Goal: Task Accomplishment & Management: Use online tool/utility

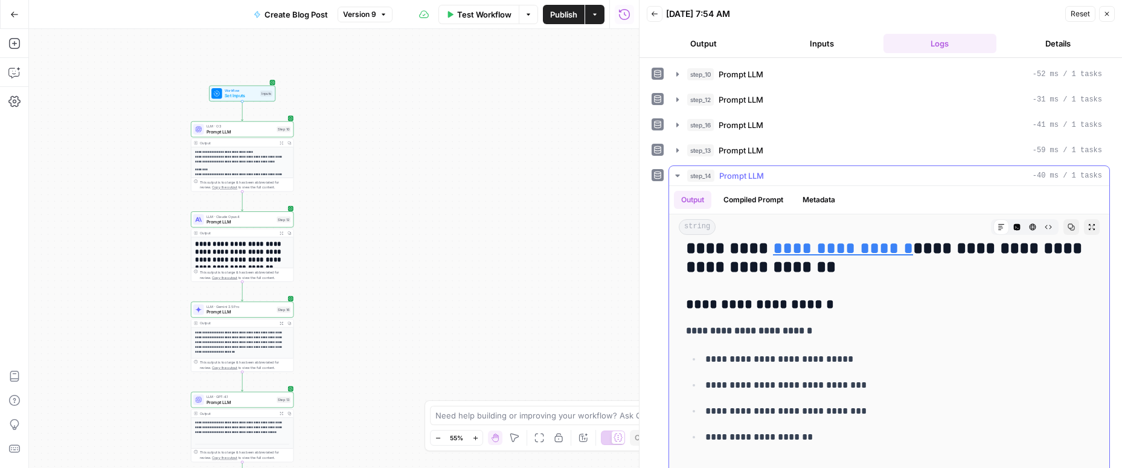
scroll to position [1481, 0]
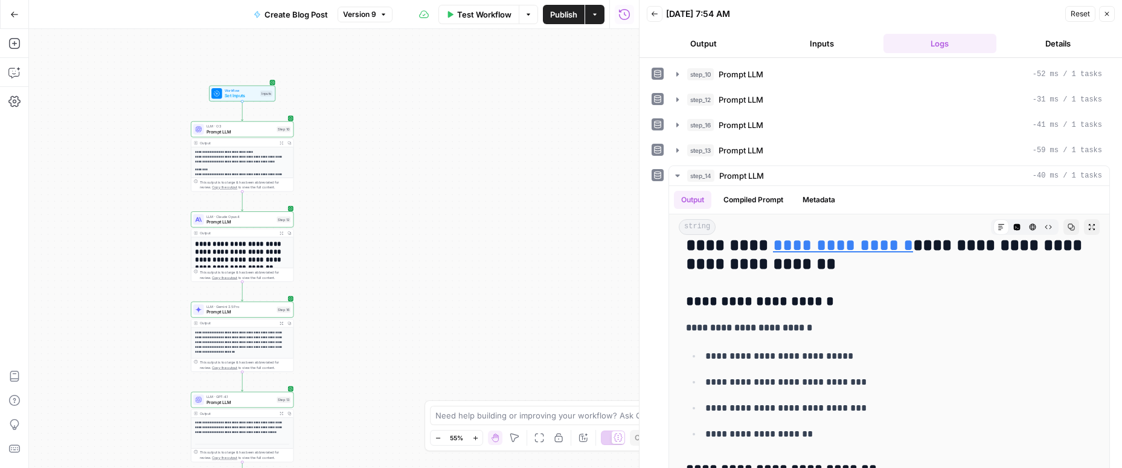
click at [887, 14] on span "Reset" at bounding box center [1079, 13] width 19 height 11
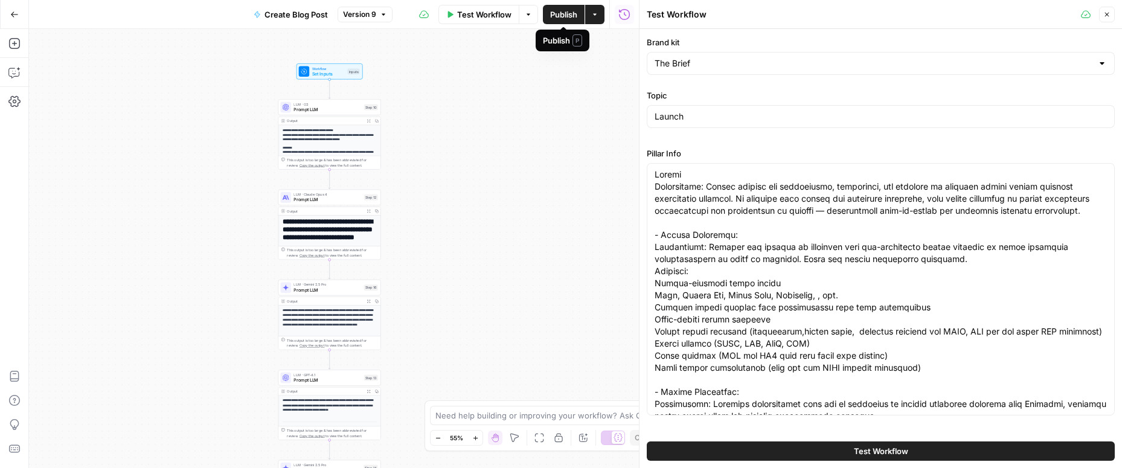
click at [561, 14] on span "Publish" at bounding box center [563, 14] width 27 height 12
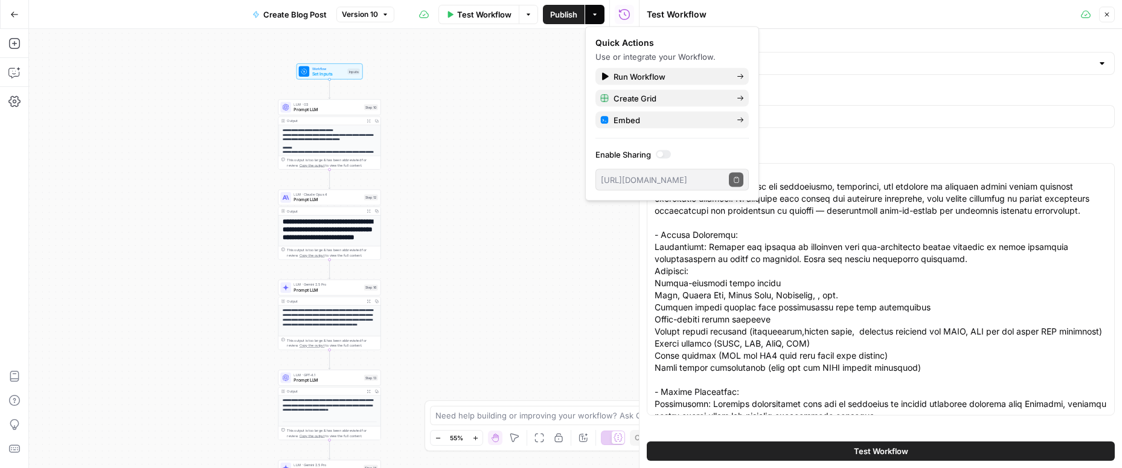
click at [854, 153] on label "Pillar Info" at bounding box center [881, 153] width 468 height 12
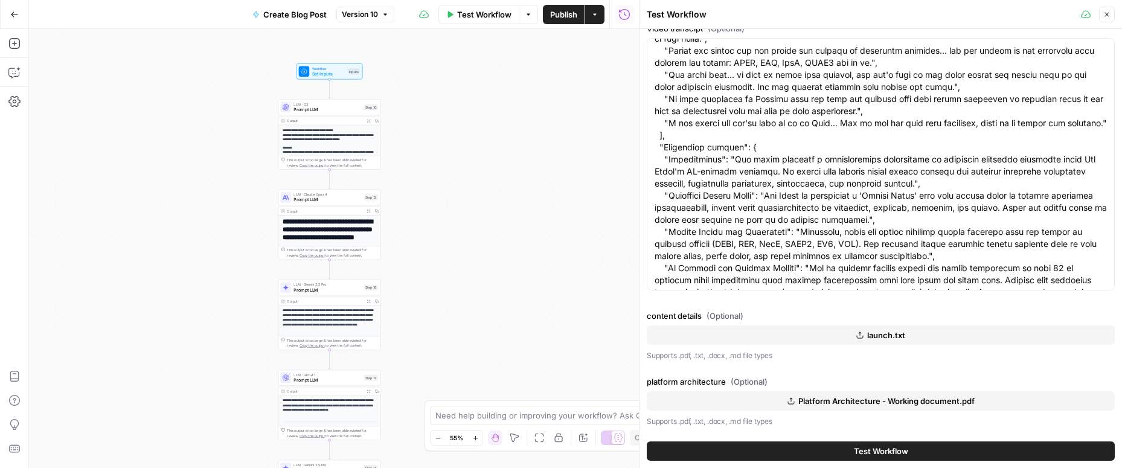
scroll to position [231, 0]
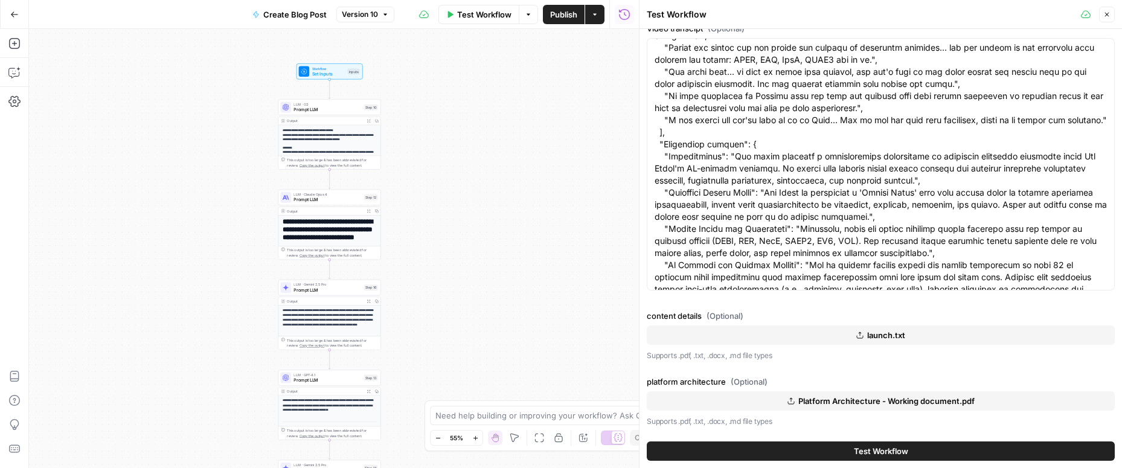
click at [813, 449] on button "Test Workflow" at bounding box center [881, 450] width 468 height 19
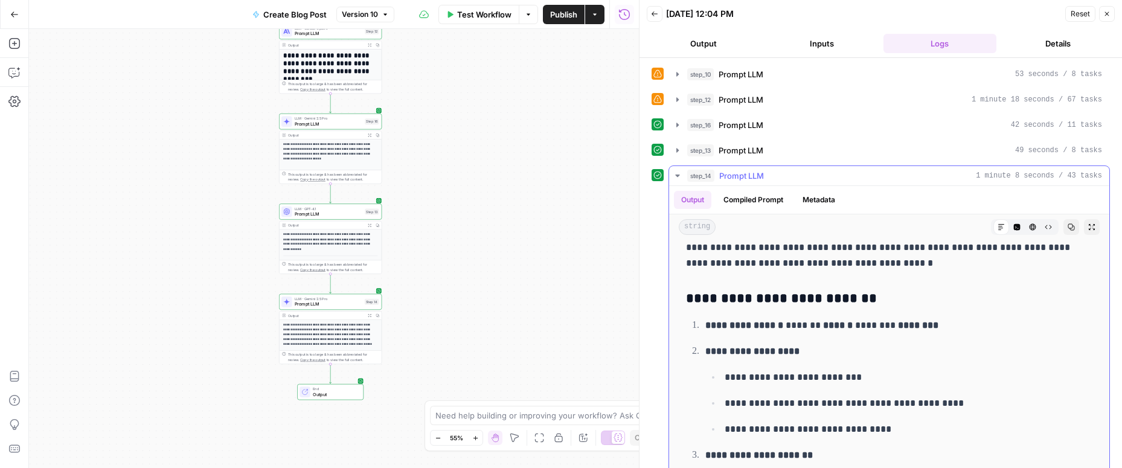
scroll to position [1720, 0]
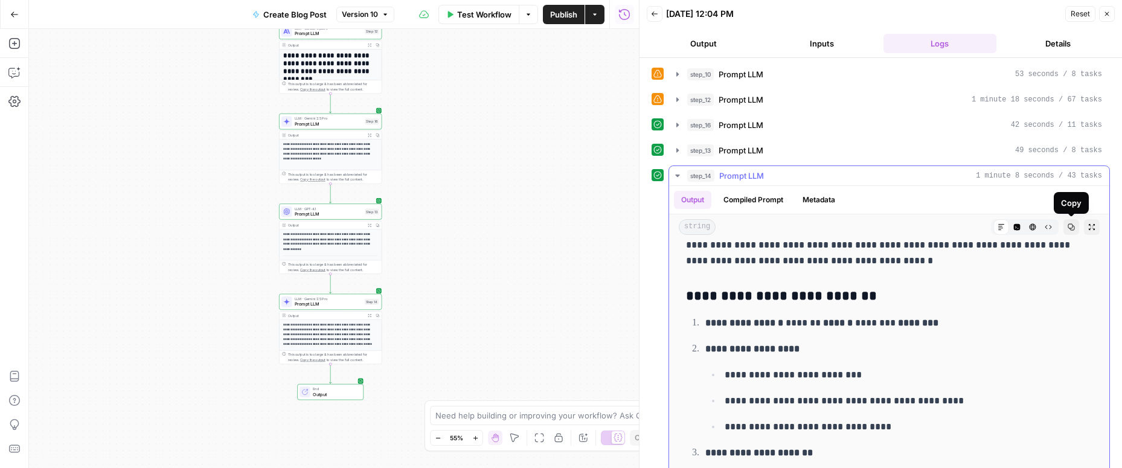
click at [887, 227] on icon "button" at bounding box center [1070, 226] width 7 height 7
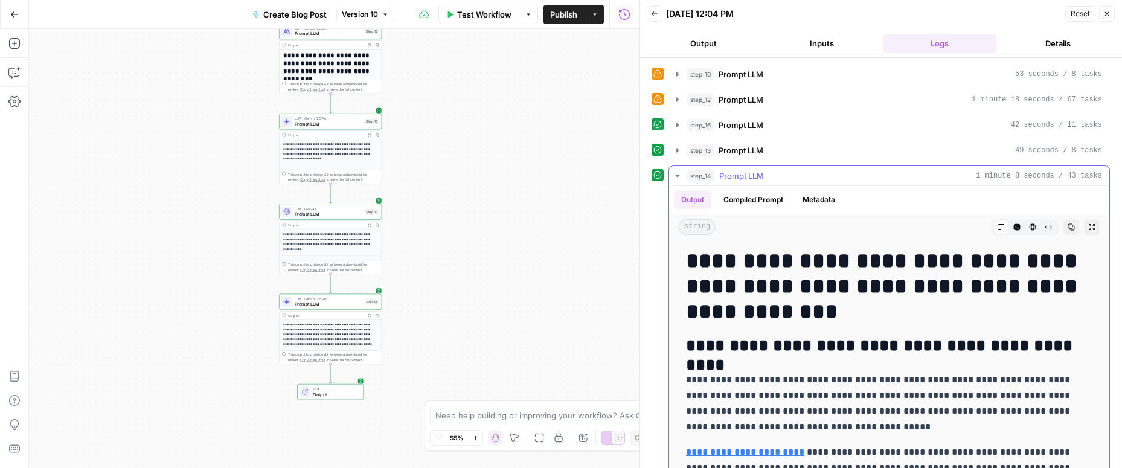
scroll to position [149, 0]
click at [686, 262] on h1 "**********" at bounding box center [889, 286] width 406 height 76
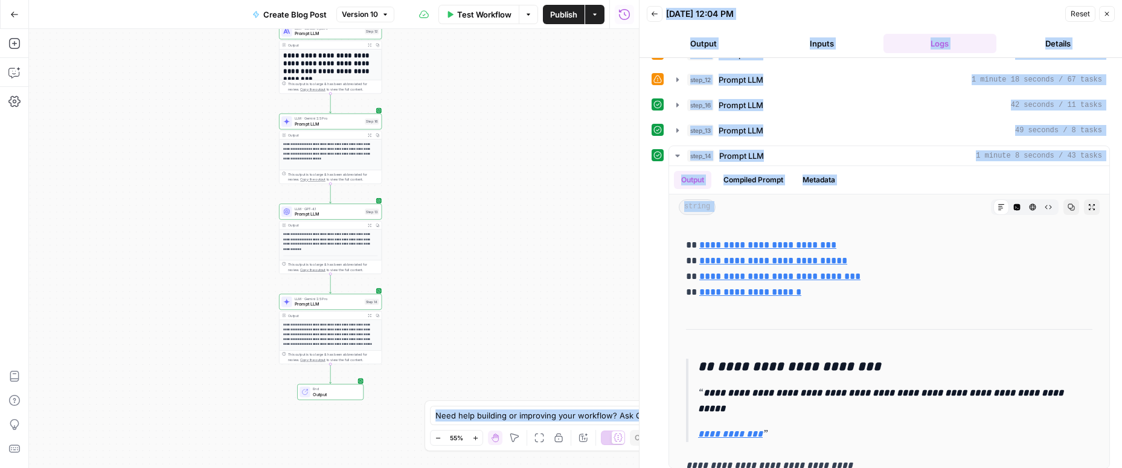
scroll to position [27, 0]
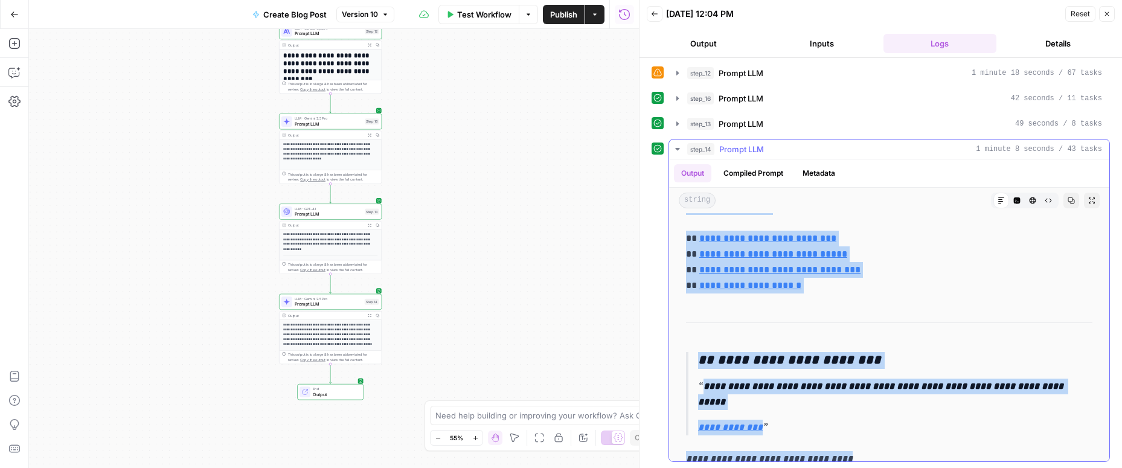
drag, startPoint x: 688, startPoint y: 260, endPoint x: 861, endPoint y: 439, distance: 248.9
copy div "**********"
click at [887, 16] on span "Reset" at bounding box center [1079, 13] width 19 height 11
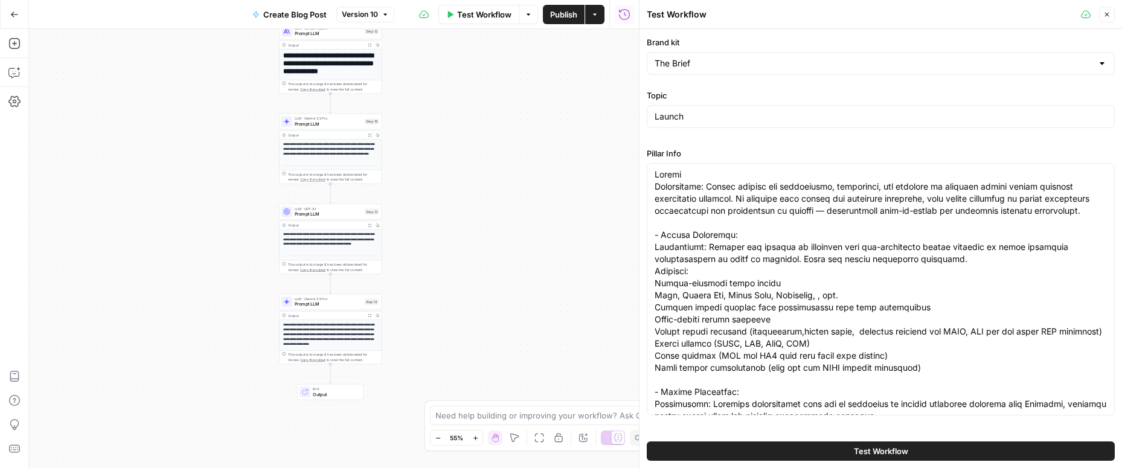
scroll to position [29, 0]
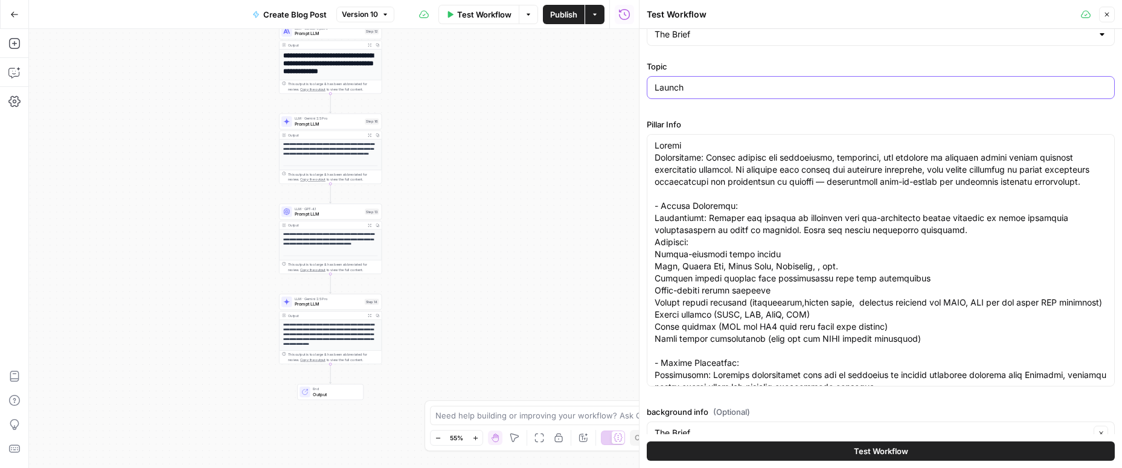
click at [668, 89] on input "Launch" at bounding box center [880, 87] width 452 height 12
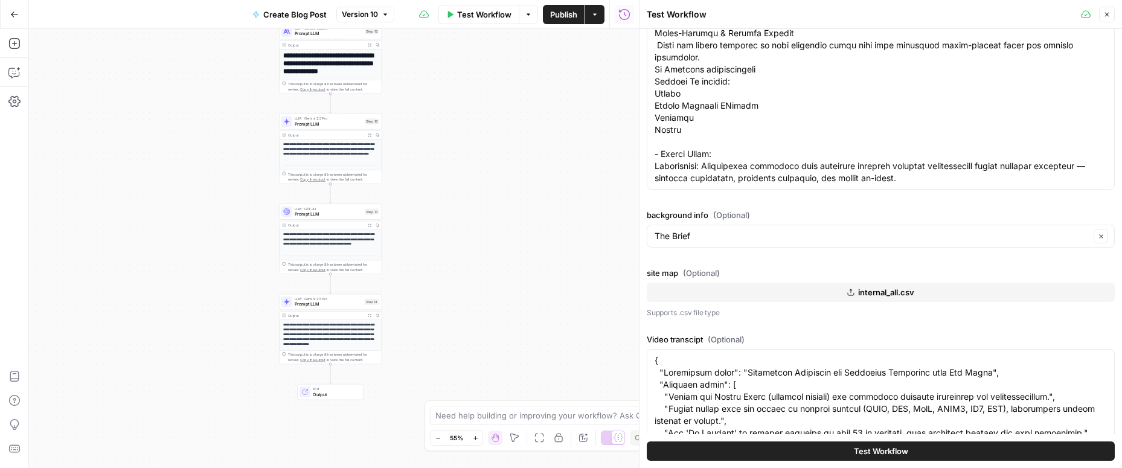
scroll to position [0, 0]
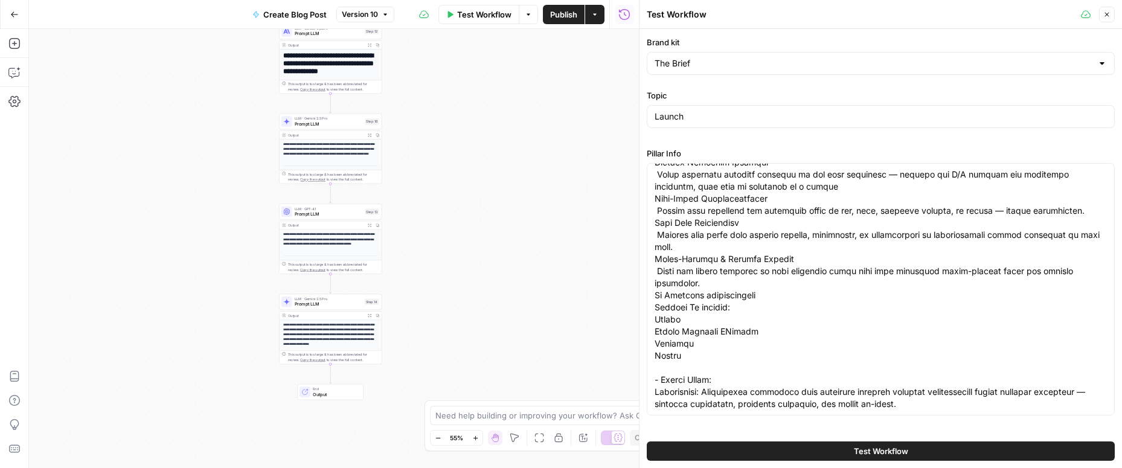
click at [825, 447] on button "Test Workflow" at bounding box center [881, 450] width 468 height 19
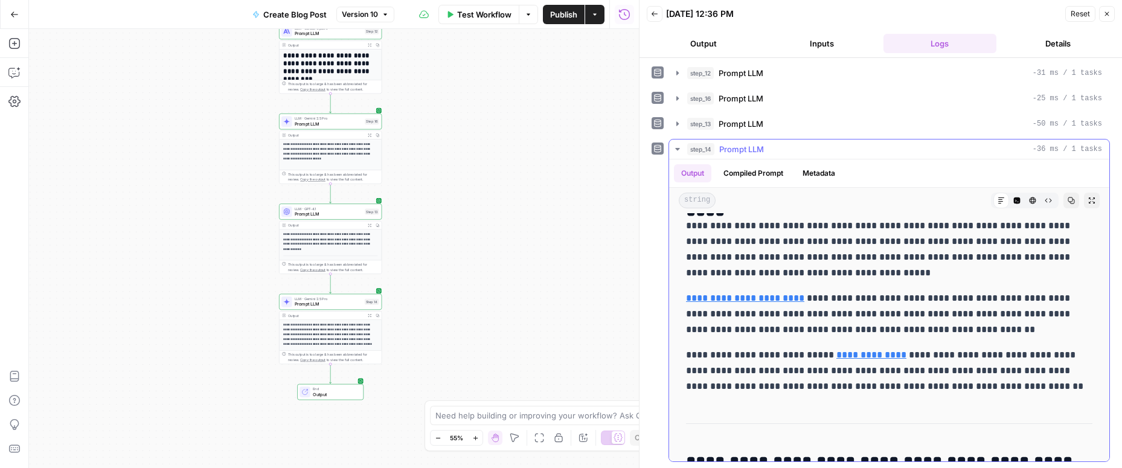
scroll to position [278, 0]
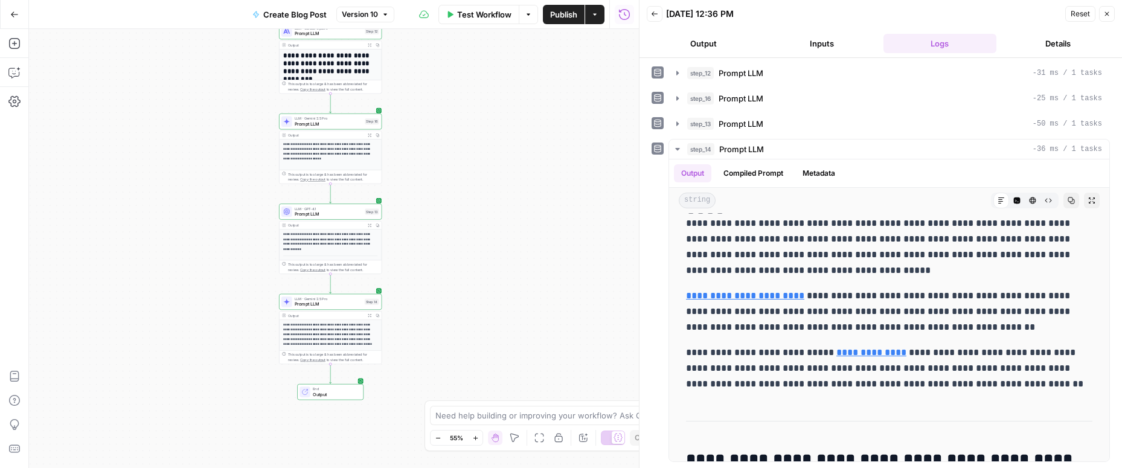
click at [358, 339] on p "**********" at bounding box center [330, 334] width 94 height 24
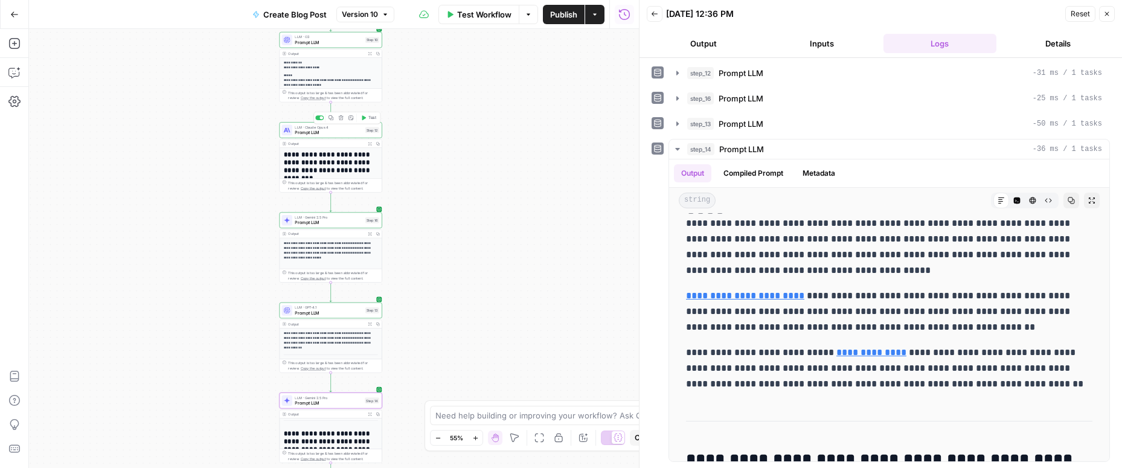
click at [323, 129] on span "Prompt LLM" at bounding box center [329, 132] width 68 height 7
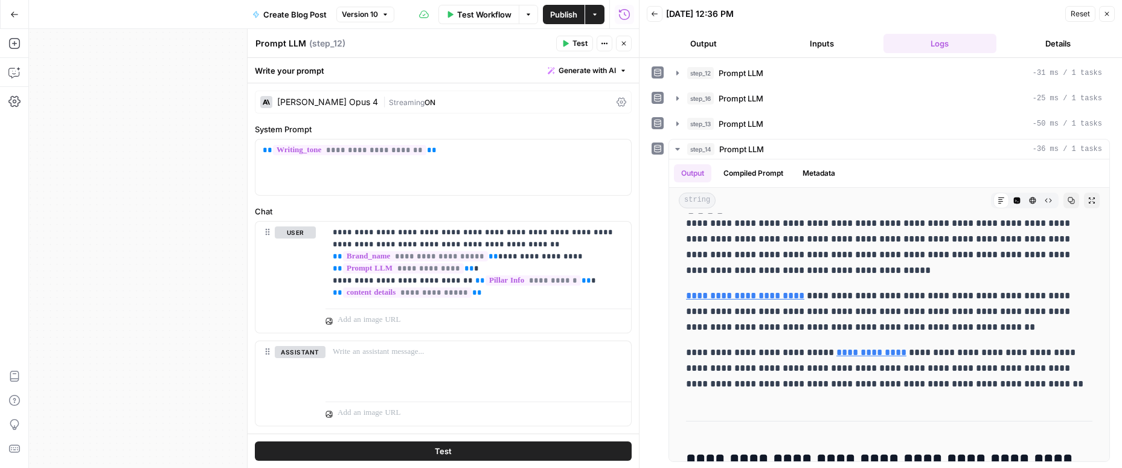
scroll to position [2, 0]
click at [618, 98] on icon at bounding box center [621, 100] width 10 height 9
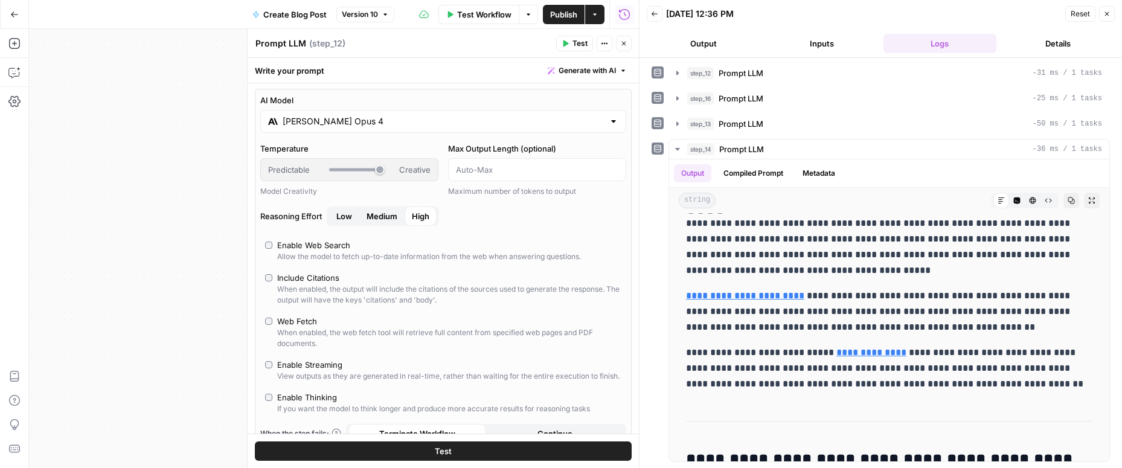
click at [134, 190] on div "**********" at bounding box center [334, 248] width 610 height 439
click at [622, 46] on icon "button" at bounding box center [623, 43] width 7 height 7
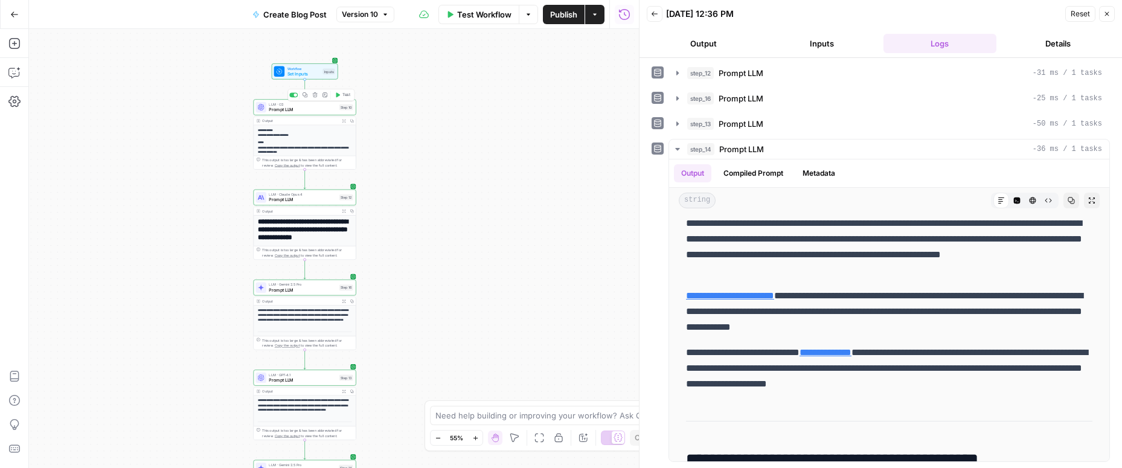
click at [311, 107] on span "Prompt LLM" at bounding box center [303, 109] width 68 height 7
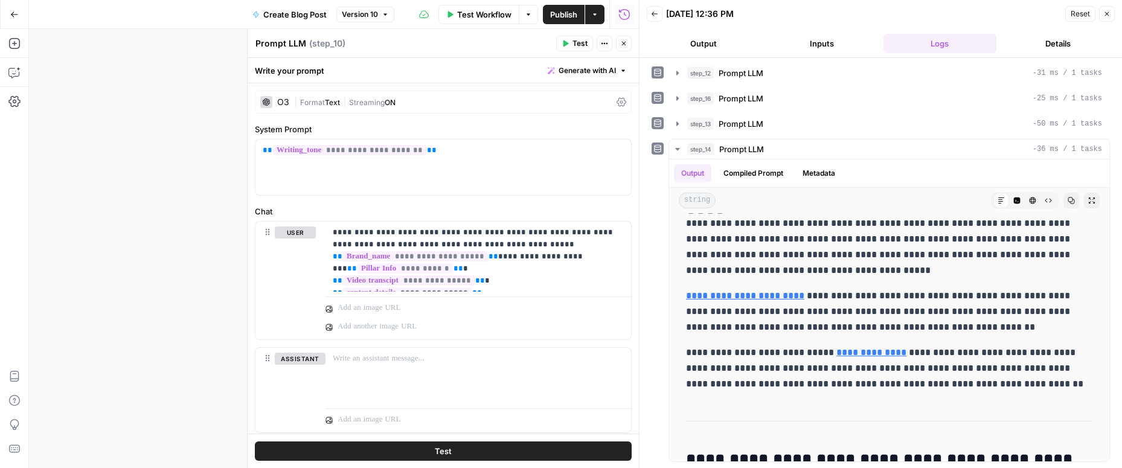
click at [618, 103] on icon at bounding box center [621, 102] width 10 height 9
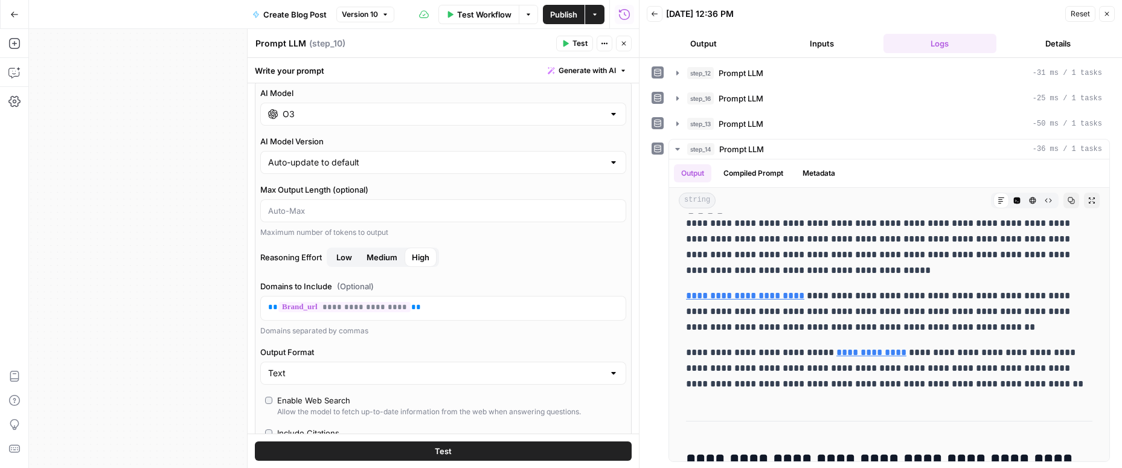
scroll to position [0, 0]
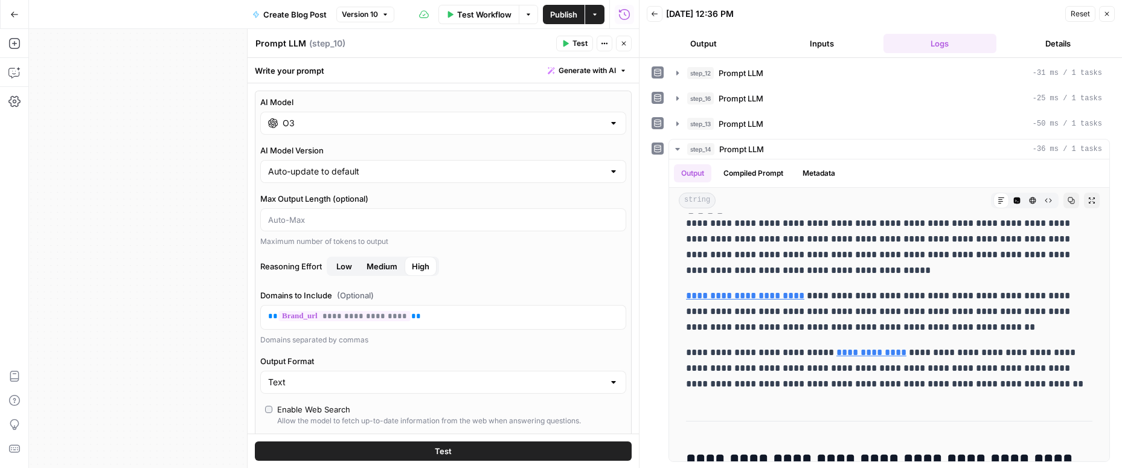
click at [623, 46] on icon "button" at bounding box center [623, 43] width 7 height 7
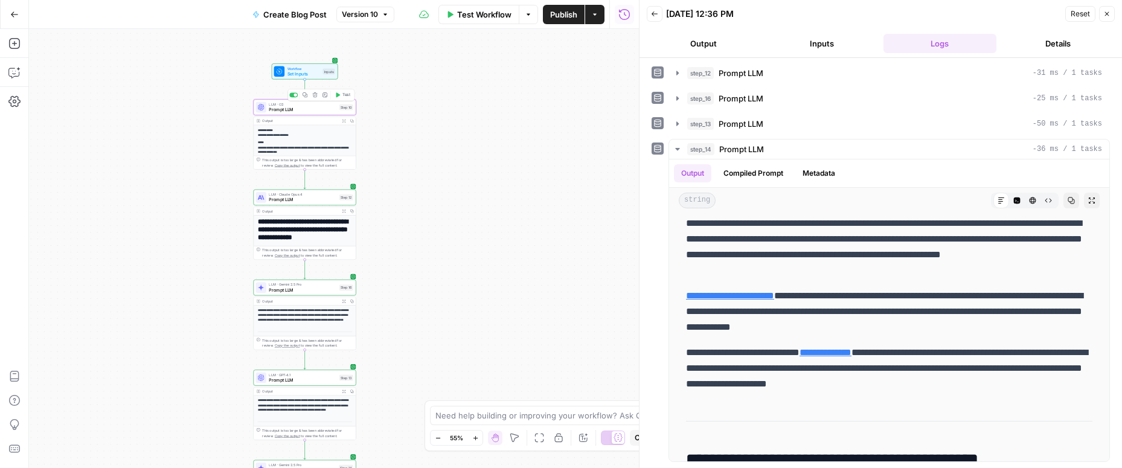
click at [322, 107] on span "Prompt LLM" at bounding box center [303, 109] width 68 height 7
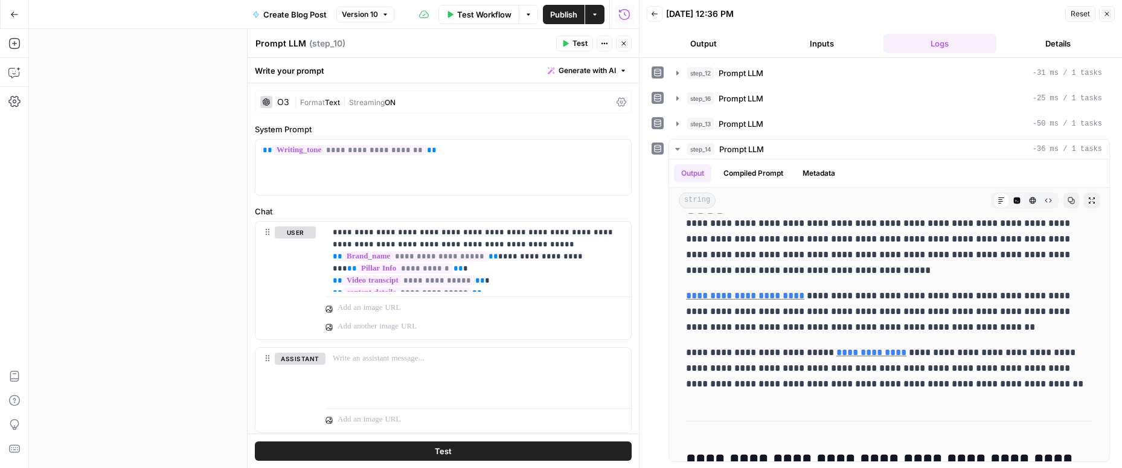
click at [618, 99] on icon at bounding box center [621, 102] width 10 height 10
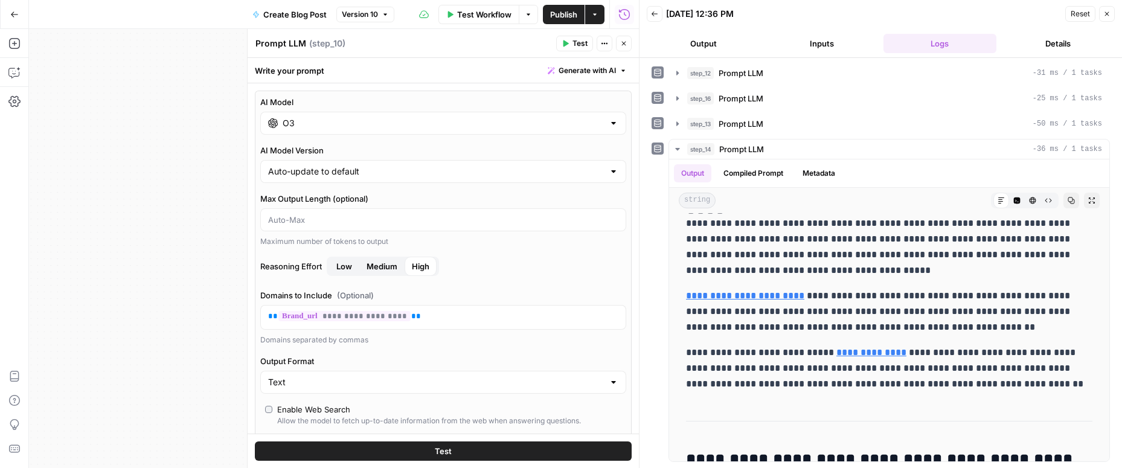
click at [624, 48] on button "Close" at bounding box center [624, 44] width 16 height 16
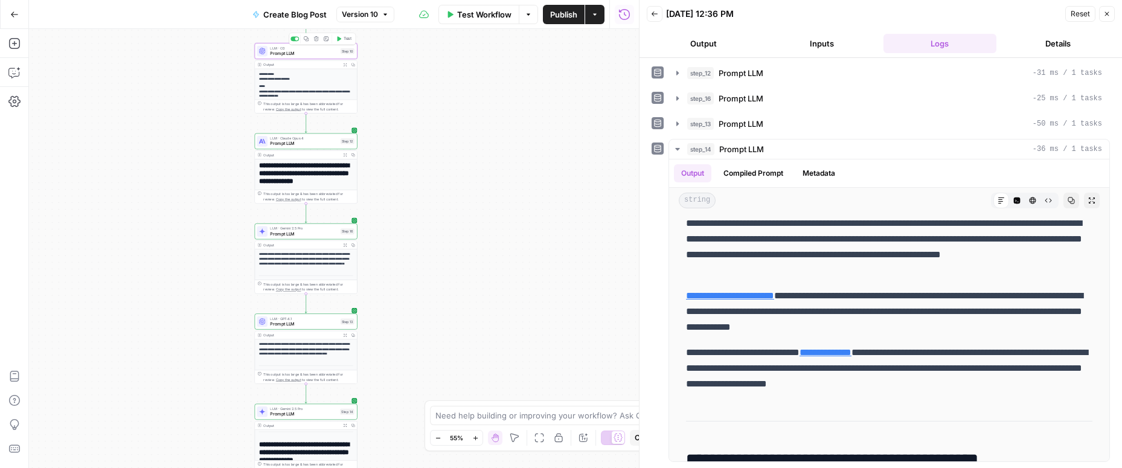
click at [313, 54] on span "Prompt LLM" at bounding box center [304, 53] width 68 height 7
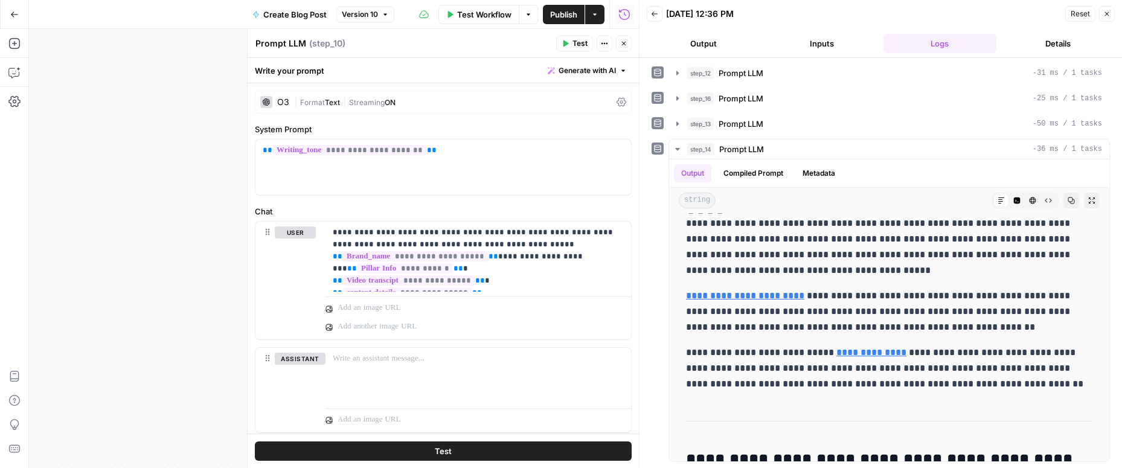
click at [622, 42] on icon "button" at bounding box center [623, 43] width 7 height 7
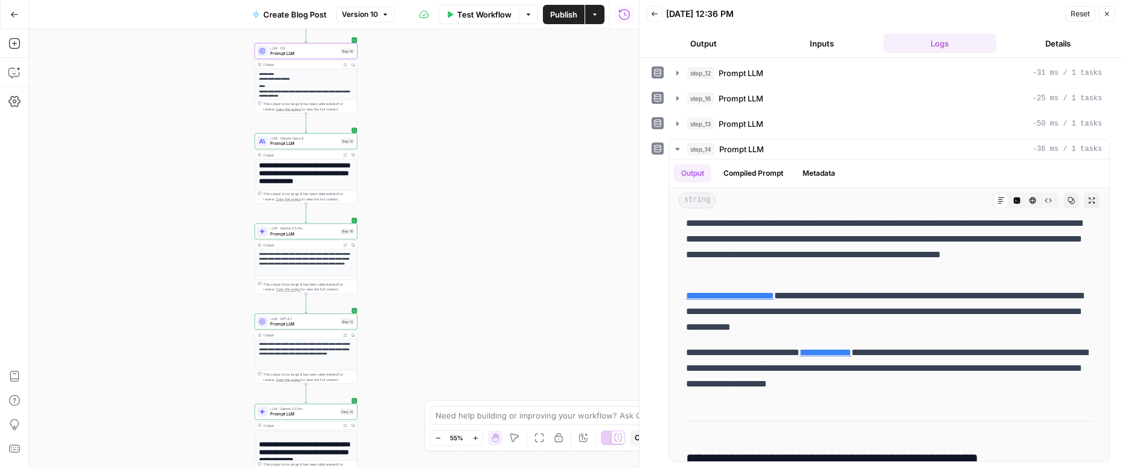
click at [560, 13] on span "Publish" at bounding box center [563, 14] width 27 height 12
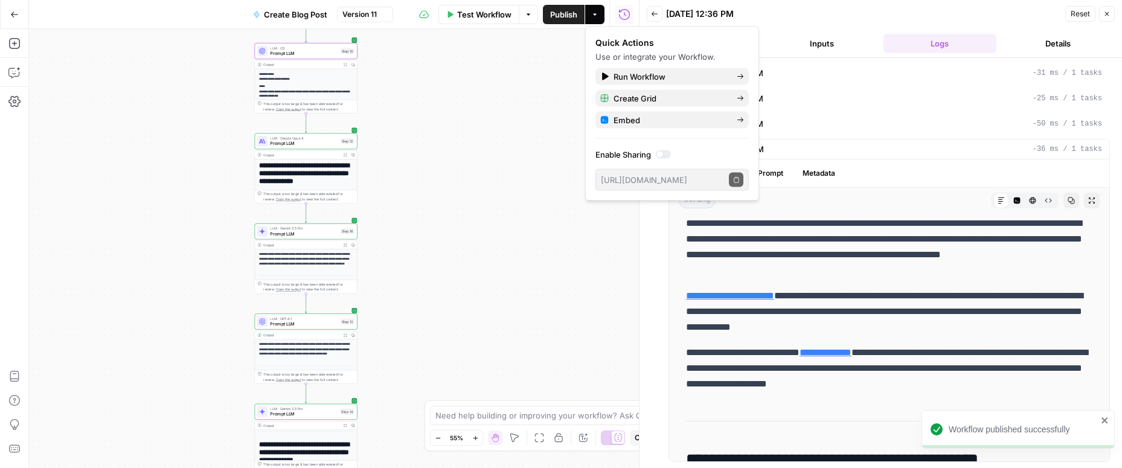
click at [887, 13] on span "Reset" at bounding box center [1079, 13] width 19 height 11
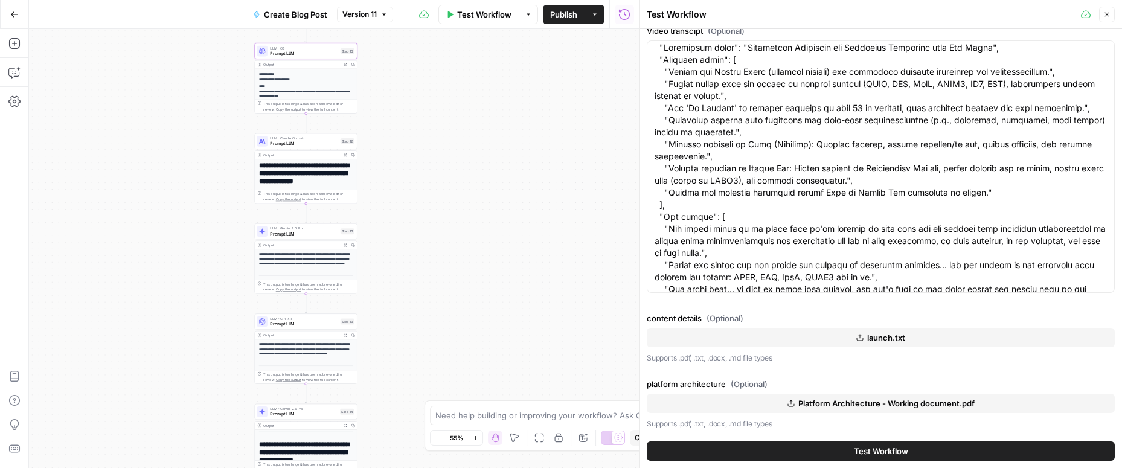
scroll to position [535, 0]
click at [803, 446] on button "Test Workflow" at bounding box center [881, 450] width 468 height 19
